Goal: Task Accomplishment & Management: Use online tool/utility

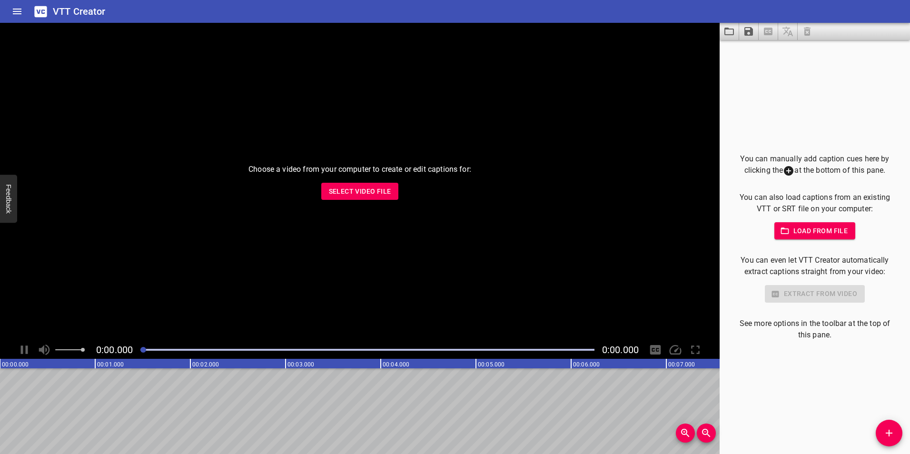
click at [333, 196] on span "Select Video File" at bounding box center [360, 192] width 62 height 12
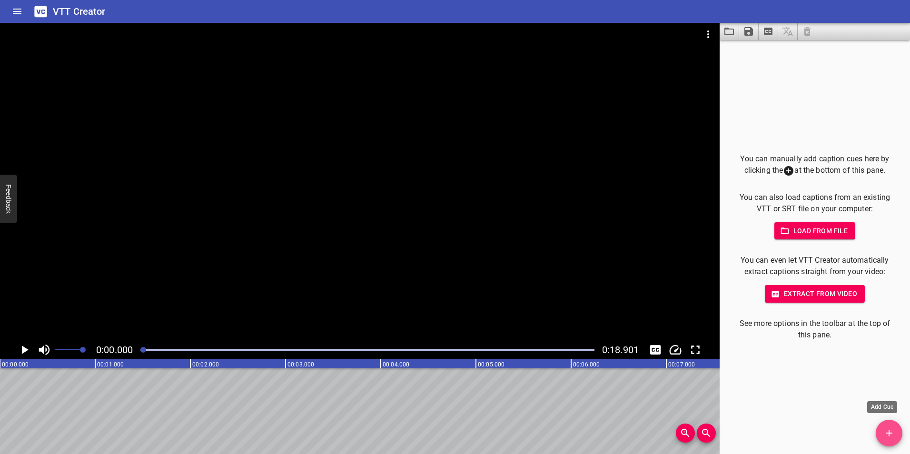
click at [885, 427] on button "Add Cue" at bounding box center [888, 433] width 27 height 27
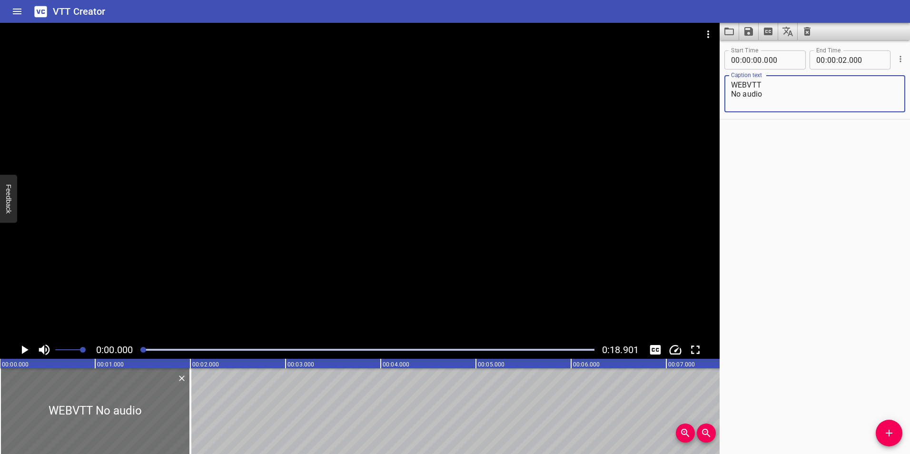
click at [774, 81] on textarea "WEBVTT No audio" at bounding box center [814, 93] width 167 height 27
type textarea "WEBVTT No audio"
drag, startPoint x: 860, startPoint y: 59, endPoint x: 781, endPoint y: 62, distance: 79.0
click at [781, 62] on div "Start Time 00 : 00 : 00 . 000 Start Time End Time 00 : 00 : 02 . End Time" at bounding box center [814, 59] width 181 height 25
type input "000"
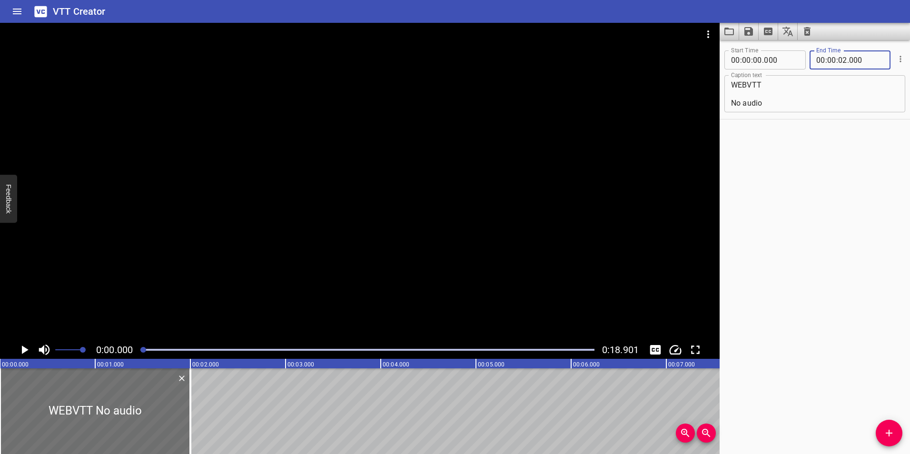
click at [593, 348] on div at bounding box center [367, 349] width 465 height 13
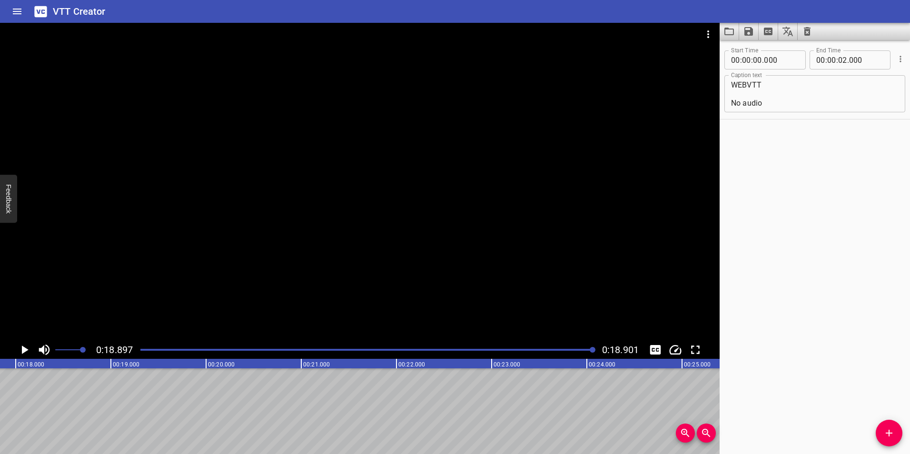
scroll to position [0, 1798]
drag, startPoint x: 862, startPoint y: 61, endPoint x: 808, endPoint y: 63, distance: 54.3
click at [809, 63] on div "00 : 00 : 02 ." at bounding box center [849, 59] width 81 height 19
type input "000"
click at [842, 59] on input "number" at bounding box center [842, 59] width 9 height 19
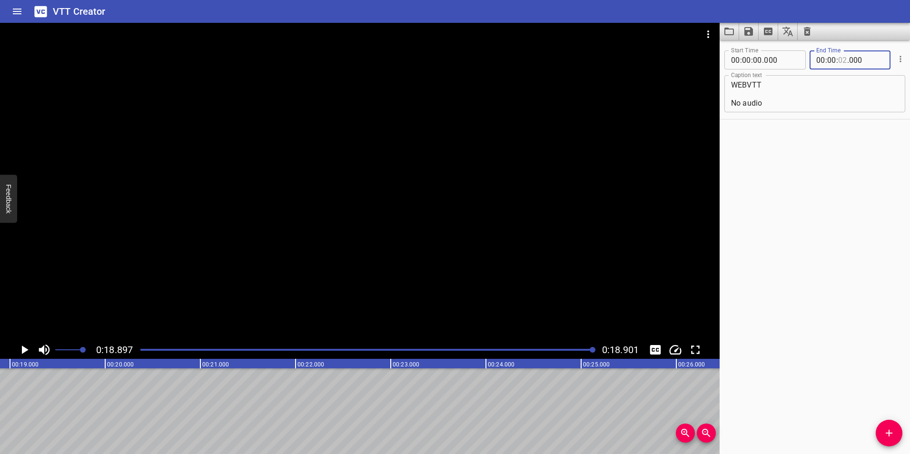
type input "02"
click at [827, 61] on input "number" at bounding box center [831, 59] width 9 height 19
type input "18"
type input "02"
click at [829, 58] on input "number" at bounding box center [831, 59] width 9 height 19
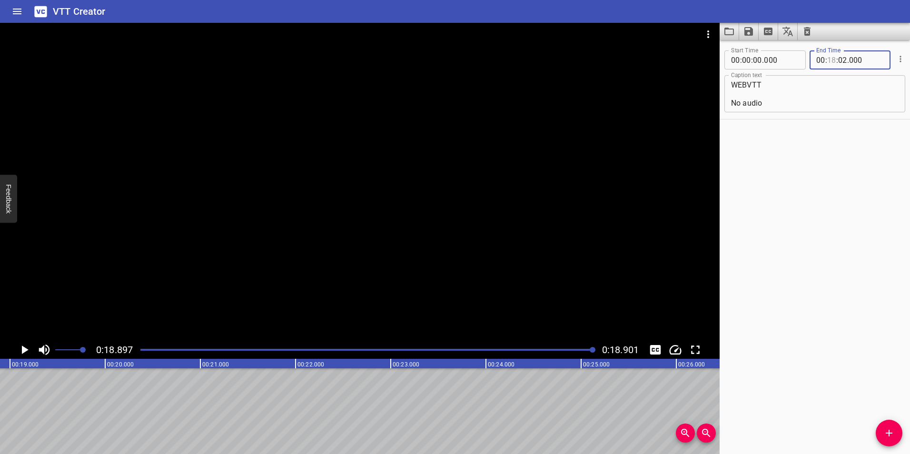
type input "18"
click at [840, 59] on input "number" at bounding box center [842, 59] width 9 height 19
type input "02"
click at [829, 60] on input "number" at bounding box center [831, 59] width 9 height 19
type input "00"
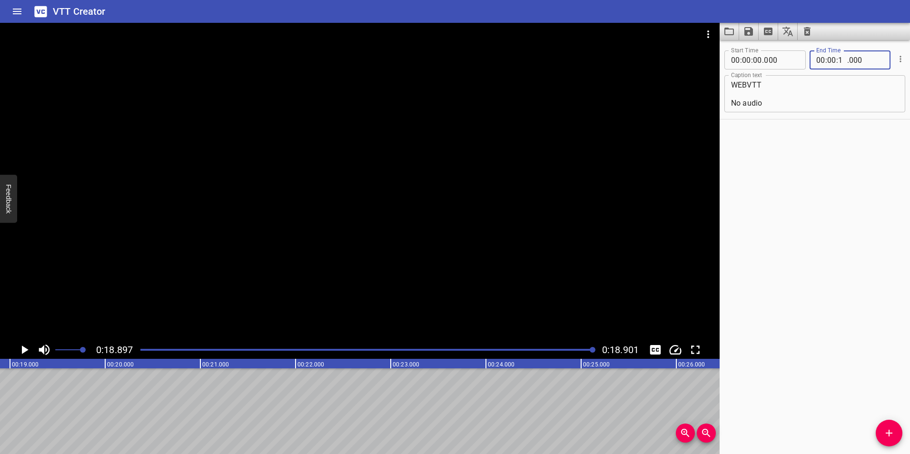
type input "18"
type input "901"
click at [816, 131] on div "Start Time 00 : 00 : 00 . 000 Start Time End Time 00 : 00 : 18 . 901 End Time C…" at bounding box center [814, 247] width 190 height 414
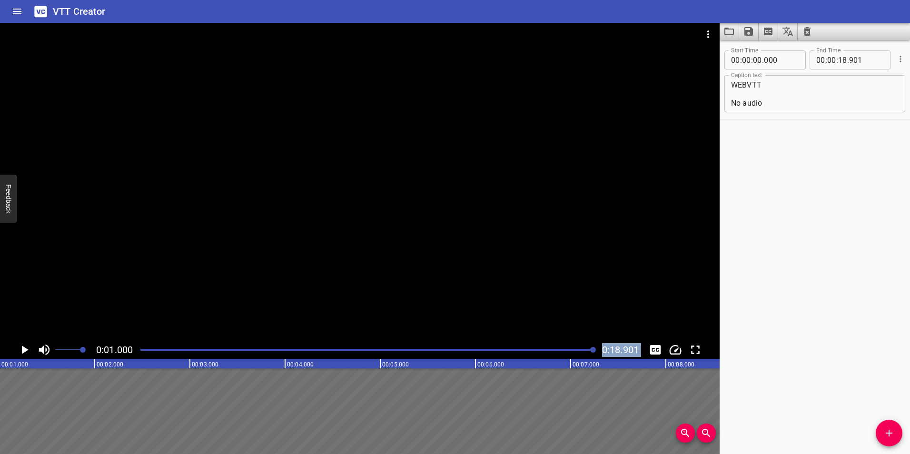
scroll to position [0, 95]
drag, startPoint x: 594, startPoint y: 351, endPoint x: 688, endPoint y: 348, distance: 94.7
click at [688, 348] on div "0:01.000 0:18.901" at bounding box center [359, 350] width 719 height 18
click at [816, 279] on div "Start Time 00 : 00 : 00 . 000 Start Time End Time 00 : 00 : 18 . 901 End Time C…" at bounding box center [814, 247] width 190 height 414
click at [749, 35] on icon "Save captions to file" at bounding box center [748, 31] width 9 height 9
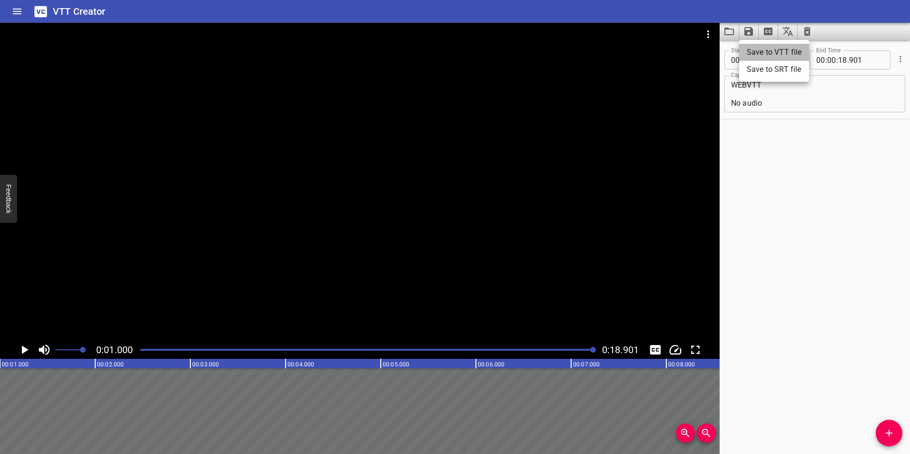
click at [760, 54] on li "Save to VTT file" at bounding box center [774, 52] width 70 height 17
